Goal: Obtain resource: Download file/media

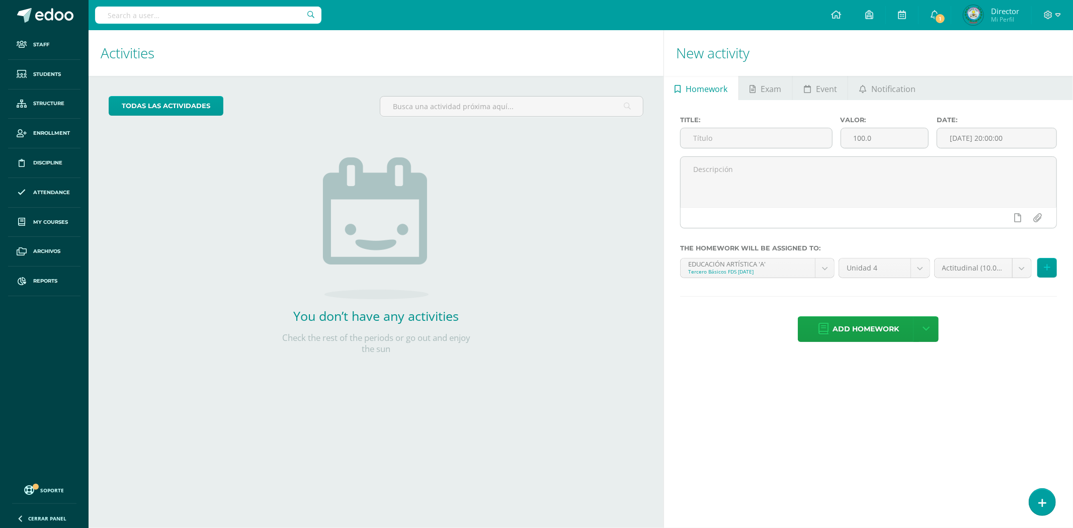
click at [237, 14] on input "text" at bounding box center [208, 15] width 226 height 17
click at [169, 23] on input "text" at bounding box center [208, 15] width 226 height 17
click at [169, 19] on input "text" at bounding box center [208, 15] width 226 height 17
type input "SAMUEL"
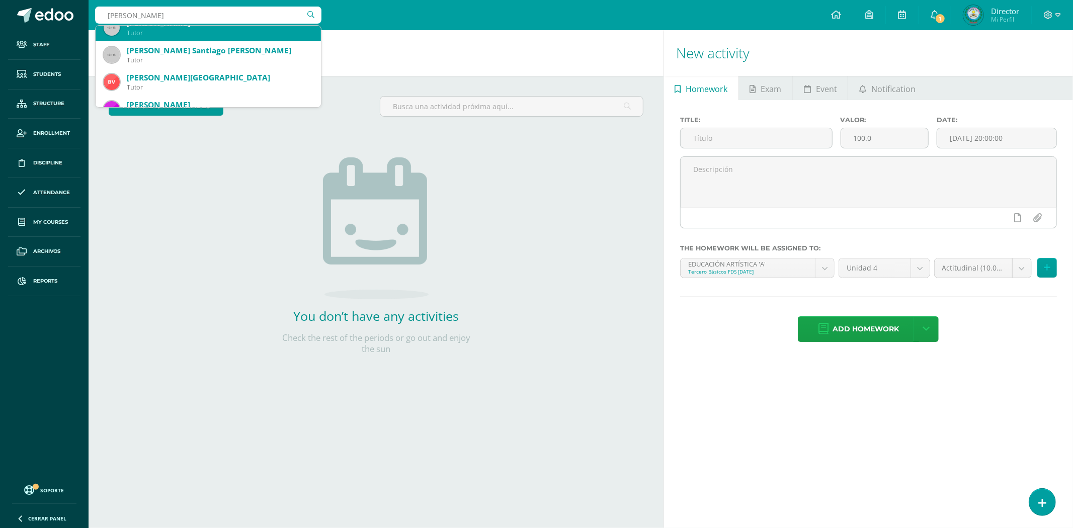
scroll to position [56, 0]
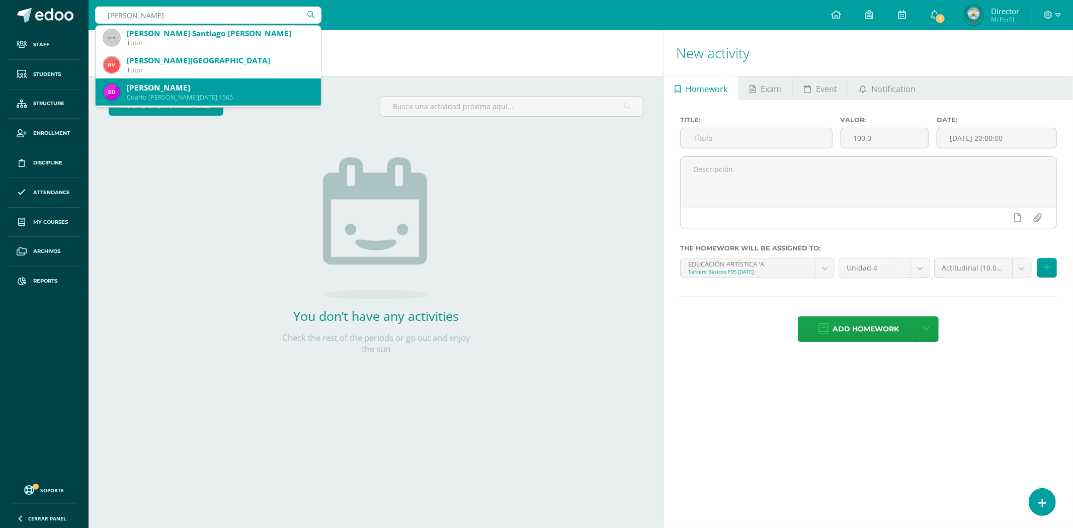
click at [205, 91] on div "Samuel Orón López" at bounding box center [220, 88] width 186 height 11
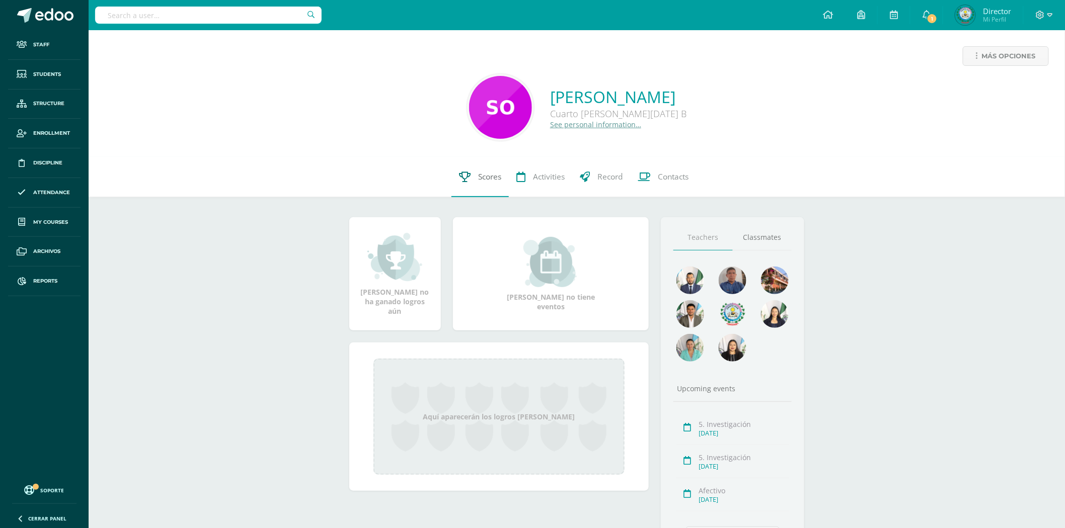
click at [491, 187] on link "Scores" at bounding box center [479, 177] width 57 height 40
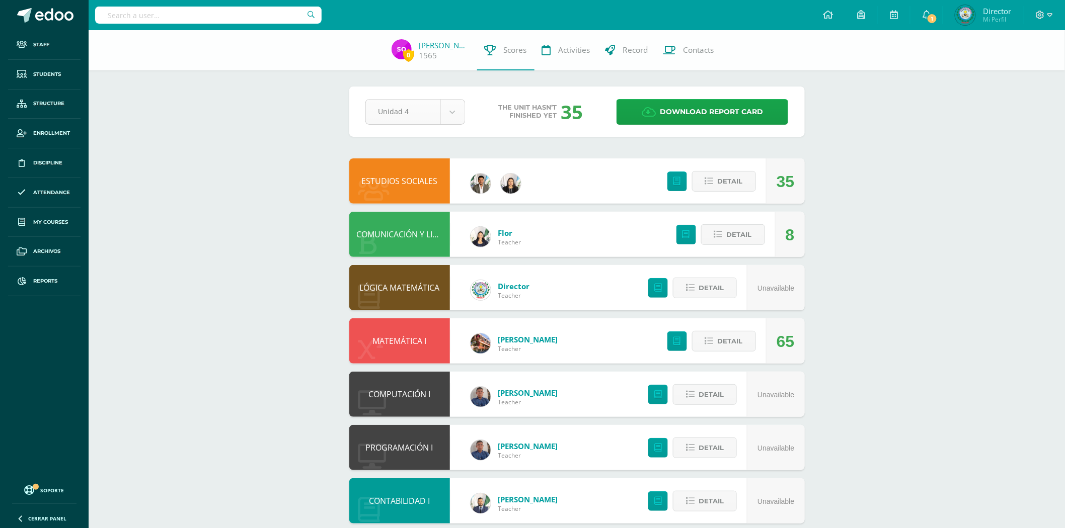
click at [455, 117] on body "Staff Students Structure Enrollment Discipline Attendance My courses Archivos R…" at bounding box center [532, 352] width 1065 height 704
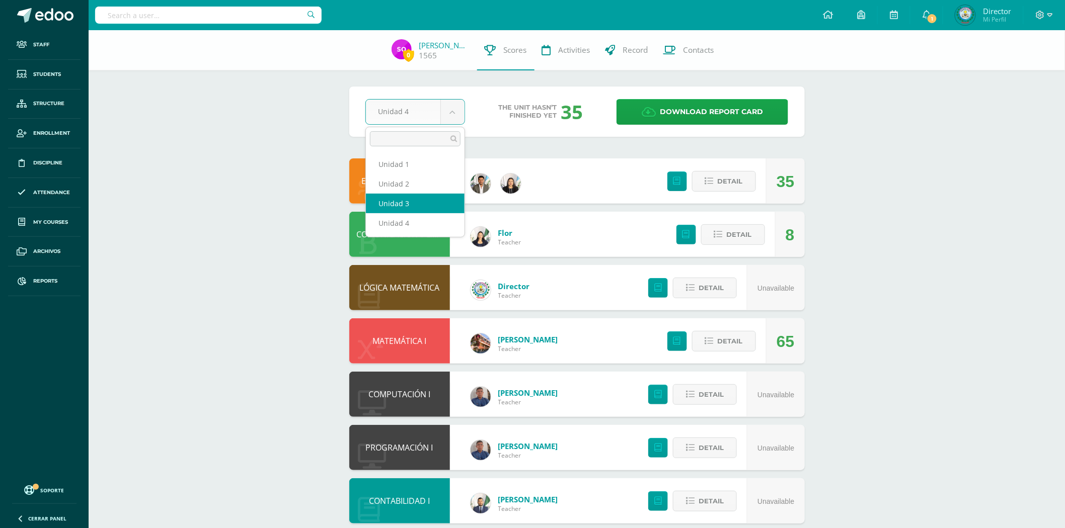
drag, startPoint x: 420, startPoint y: 198, endPoint x: 404, endPoint y: 199, distance: 15.6
select select "Unidad 3"
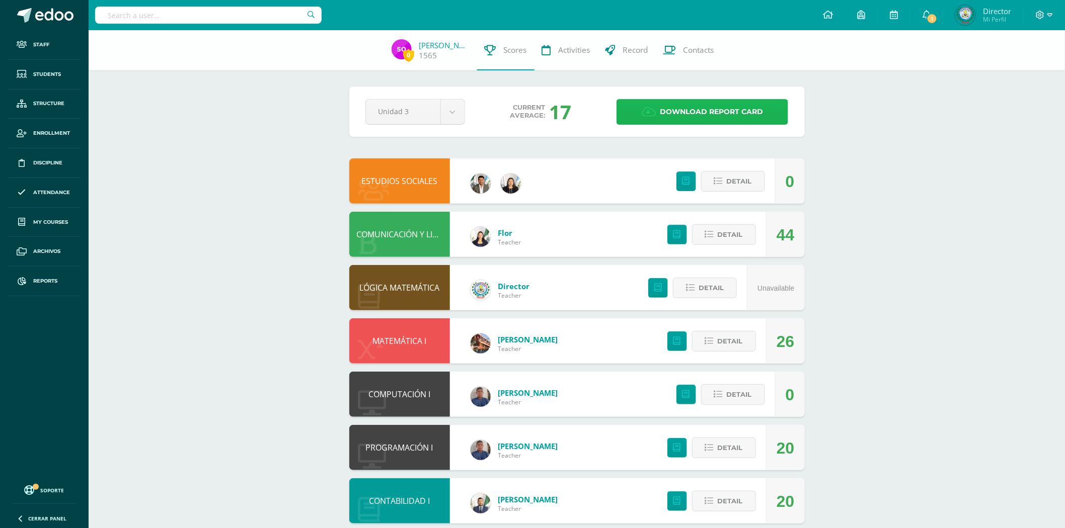
click at [641, 111] on link "Download report card" at bounding box center [702, 112] width 172 height 26
click at [173, 19] on input "text" at bounding box center [208, 15] width 226 height 17
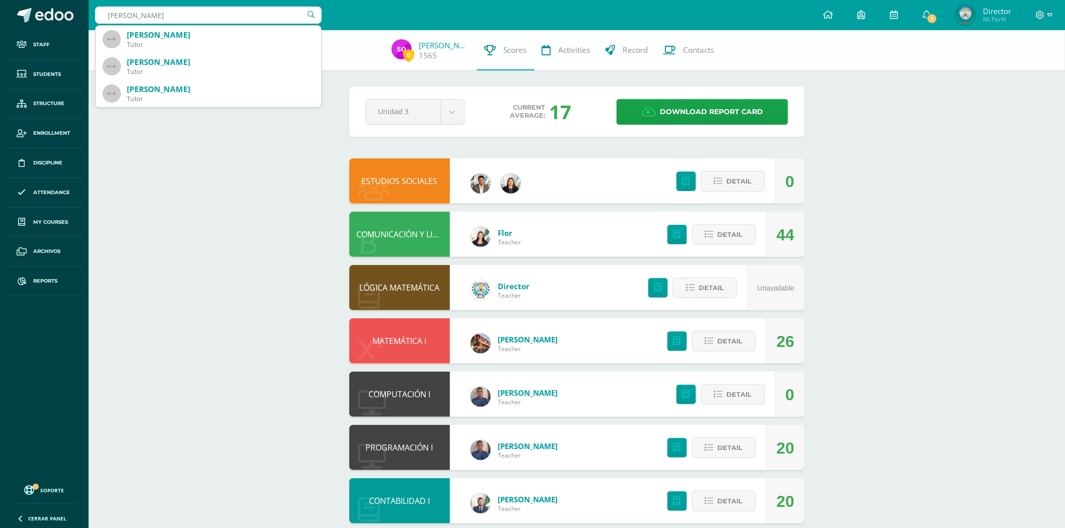
type input "VANESA DIAS"
drag, startPoint x: 162, startPoint y: 16, endPoint x: 78, endPoint y: 15, distance: 84.0
click at [78, 15] on body "Staff Students Structure Enrollment Discipline Attendance My courses Archivos R…" at bounding box center [532, 352] width 1065 height 704
type input "DIAS ESCOBRAR"
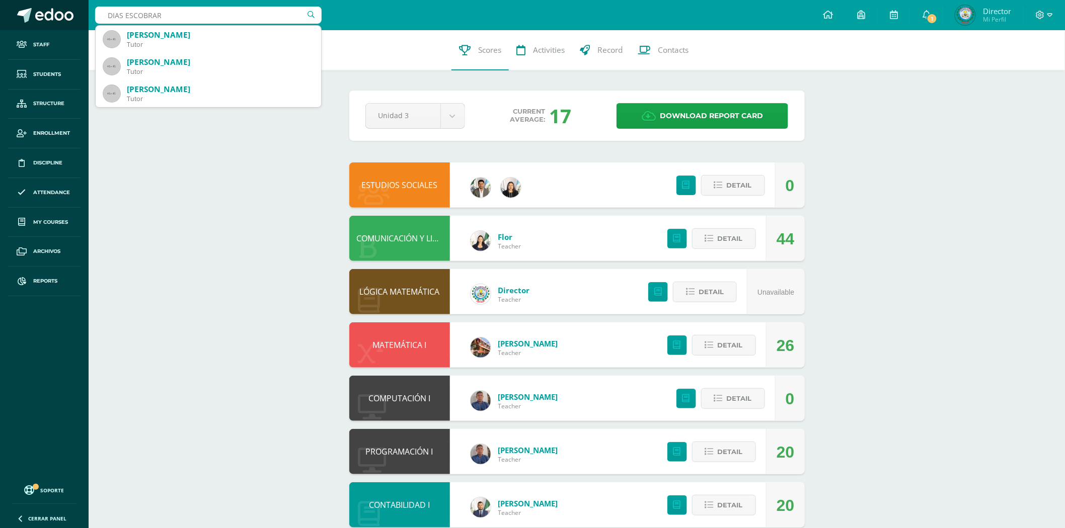
drag, startPoint x: 174, startPoint y: 19, endPoint x: 67, endPoint y: 21, distance: 106.2
click at [67, 21] on body "Staff Students Structure Enrollment Discipline Attendance My courses Archivos R…" at bounding box center [532, 354] width 1065 height 708
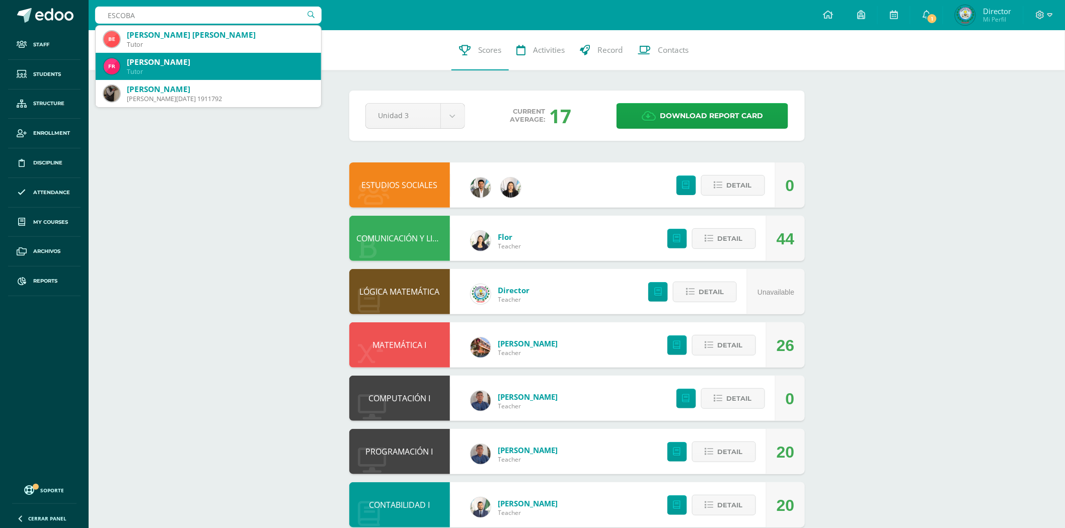
type input "ESCOBAR"
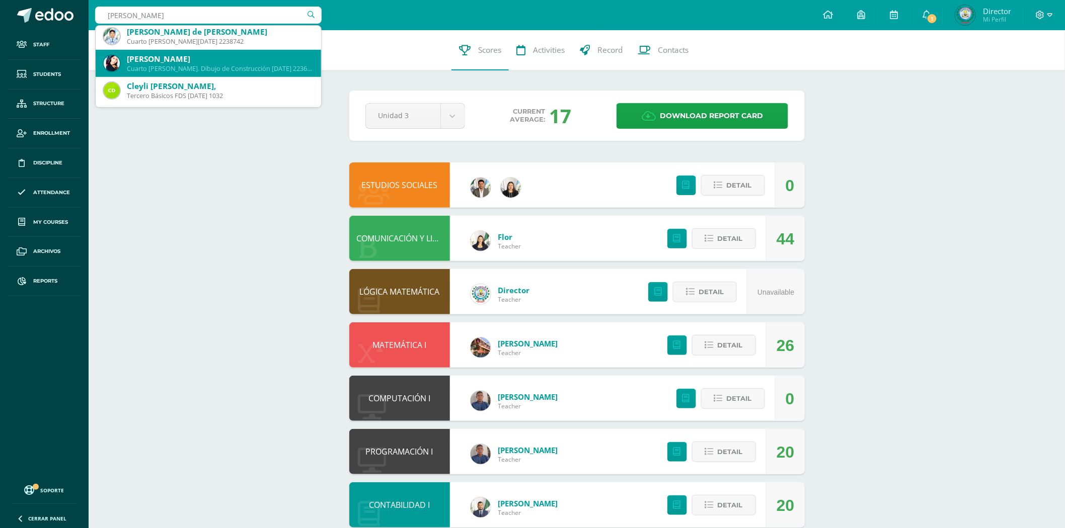
scroll to position [1789, 0]
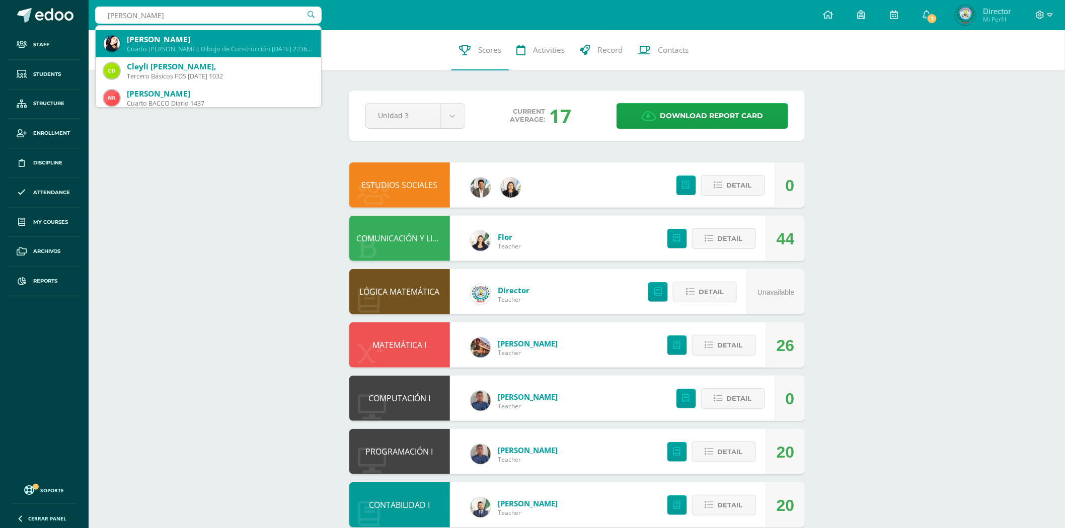
click at [161, 41] on div "Deysi Vanesa Díaz Escobar" at bounding box center [220, 39] width 186 height 11
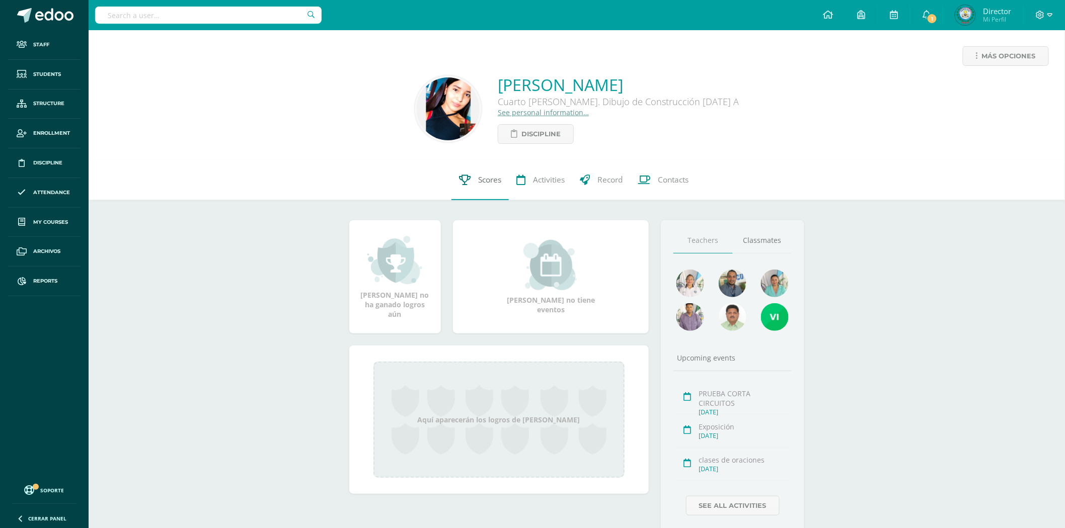
click at [485, 181] on span "Scores" at bounding box center [489, 180] width 23 height 11
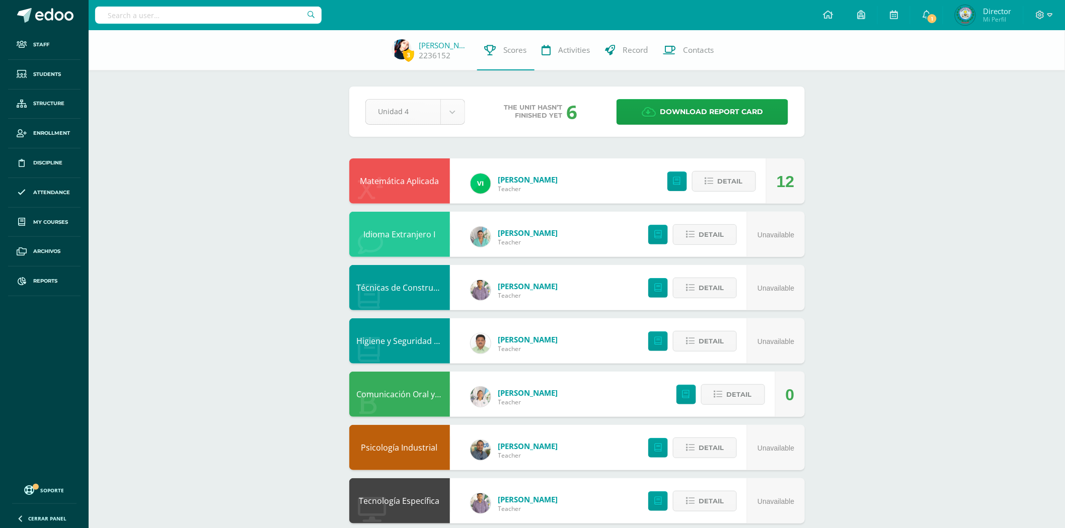
click at [442, 116] on body "Staff Students Structure Enrollment Discipline Attendance My courses Archivos R…" at bounding box center [532, 298] width 1065 height 597
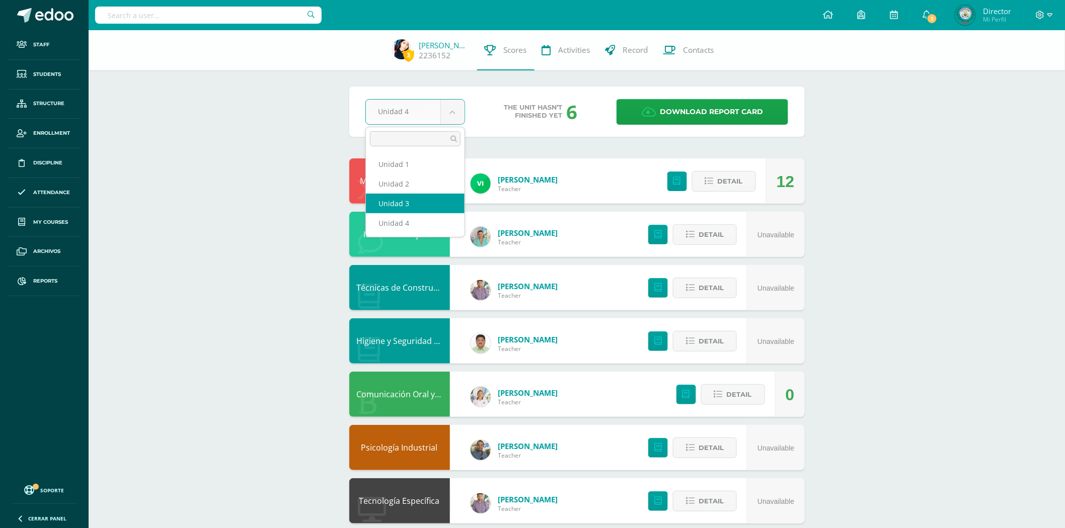
select select "Unidad 3"
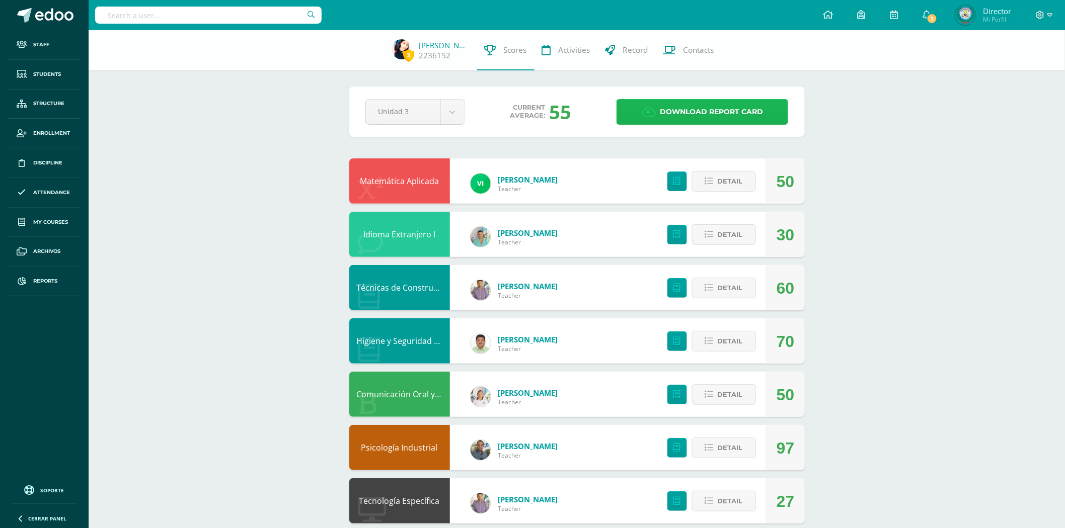
click at [652, 105] on link "Download report card" at bounding box center [702, 112] width 172 height 26
